Goal: Information Seeking & Learning: Find specific fact

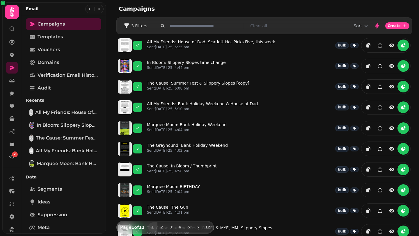
click at [191, 27] on input "text" at bounding box center [204, 26] width 74 height 6
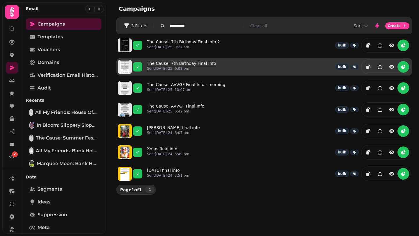
type input "**********"
click at [194, 64] on link "The Cause: 7th Birthday Final Info Sent [DATE]-25, 6:08 pm" at bounding box center [181, 67] width 69 height 13
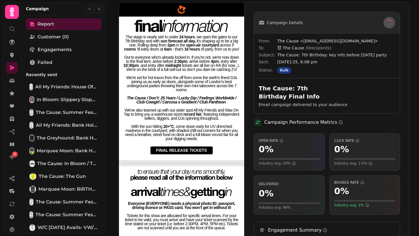
click at [201, 113] on img at bounding box center [181, 138] width 125 height 271
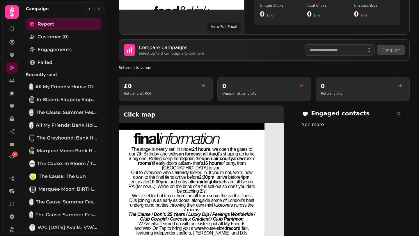
scroll to position [329, 0]
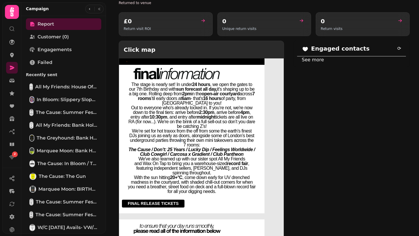
click at [180, 133] on p "We’re set for hot traxxx from the off from some the earth’s finest DJs joining …" at bounding box center [192, 138] width 128 height 19
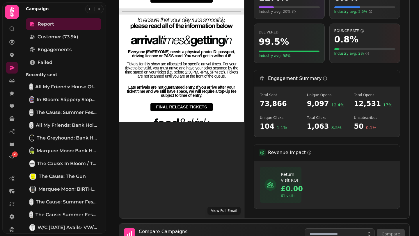
scroll to position [152, 0]
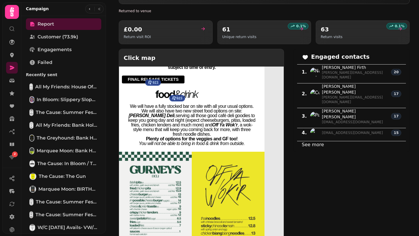
scroll to position [243, 0]
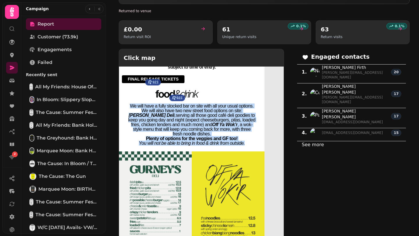
drag, startPoint x: 129, startPoint y: 92, endPoint x: 249, endPoint y: 126, distance: 123.9
click at [249, 126] on div "We will have a fully stocked bar on site with all your usual options. We will a…" at bounding box center [192, 125] width 128 height 42
copy div "We will have a fully stocked bar on site with all your usual options. We will a…"
click at [187, 166] on img at bounding box center [155, 200] width 73 height 97
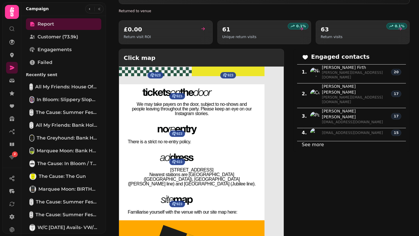
scroll to position [404, 0]
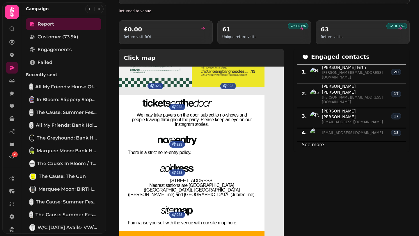
click at [224, 136] on link at bounding box center [177, 141] width 110 height 10
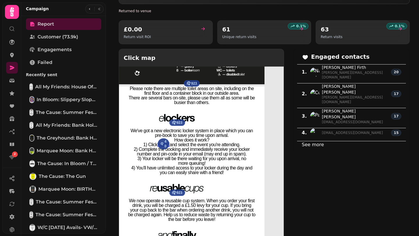
scroll to position [746, 0]
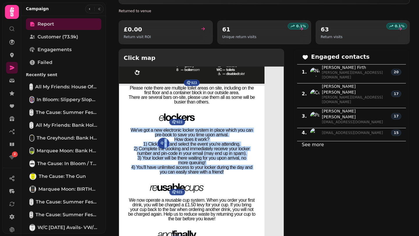
drag, startPoint x: 228, startPoint y: 148, endPoint x: 120, endPoint y: 104, distance: 116.3
click at [120, 128] on td "We've got a new electronic locker system in place which you can pre-book to sav…" at bounding box center [191, 154] width 145 height 52
copy div "We've got a new electronic locker system in place which you can pre-book to sav…"
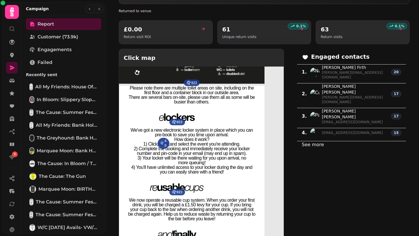
click at [209, 147] on p "2) Complete the booking and immediately receive your locker number and pin-code…" at bounding box center [192, 151] width 128 height 9
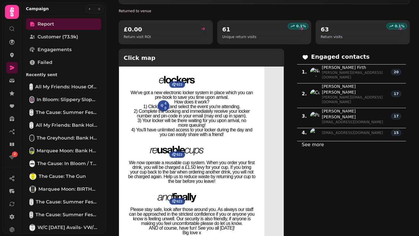
scroll to position [785, 0]
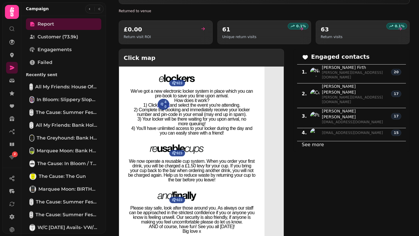
drag, startPoint x: 218, startPoint y: 156, endPoint x: 123, endPoint y: 135, distance: 96.9
copy td "We now operate a reusable cup system. When you order your first drink, you will…"
click at [123, 141] on td "923" at bounding box center [177, 150] width 116 height 18
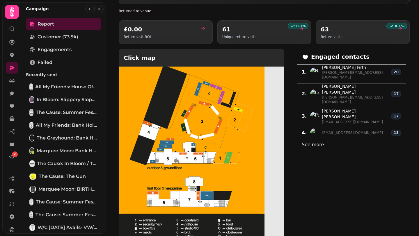
scroll to position [576, 0]
